Goal: Browse casually

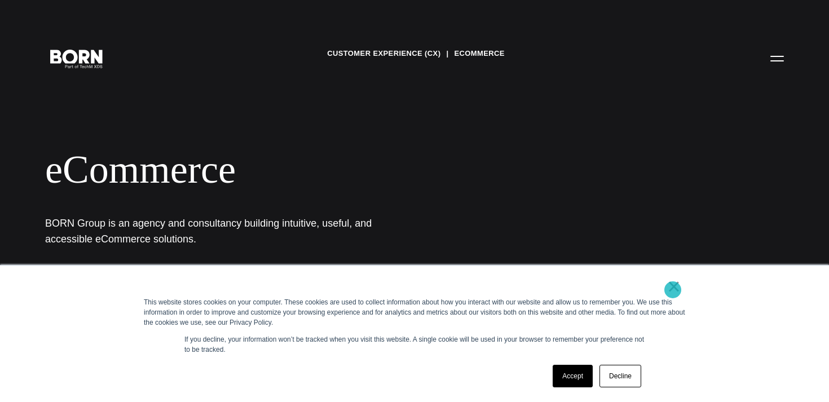
click at [673, 290] on link "×" at bounding box center [675, 287] width 14 height 10
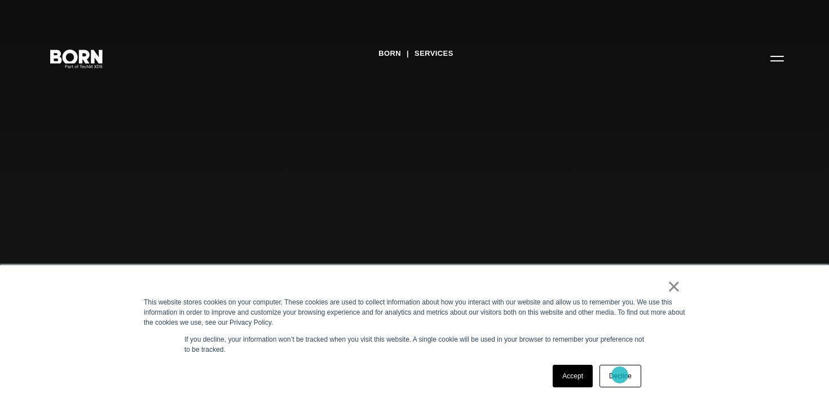
click at [616, 377] on link "Decline" at bounding box center [621, 376] width 42 height 23
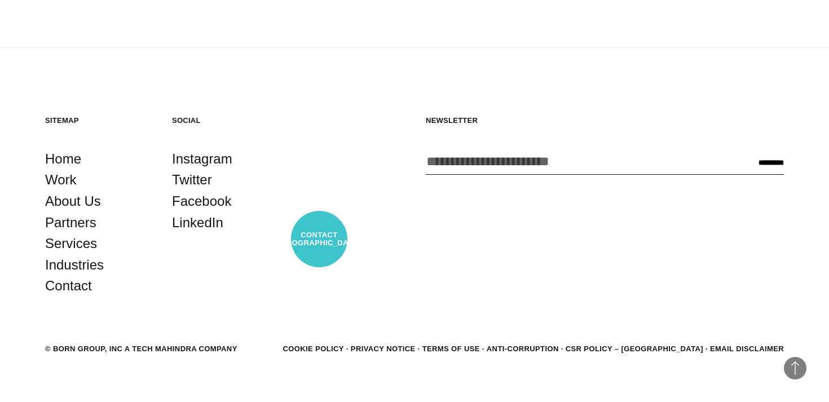
scroll to position [2348, 0]
